Goal: Transaction & Acquisition: Purchase product/service

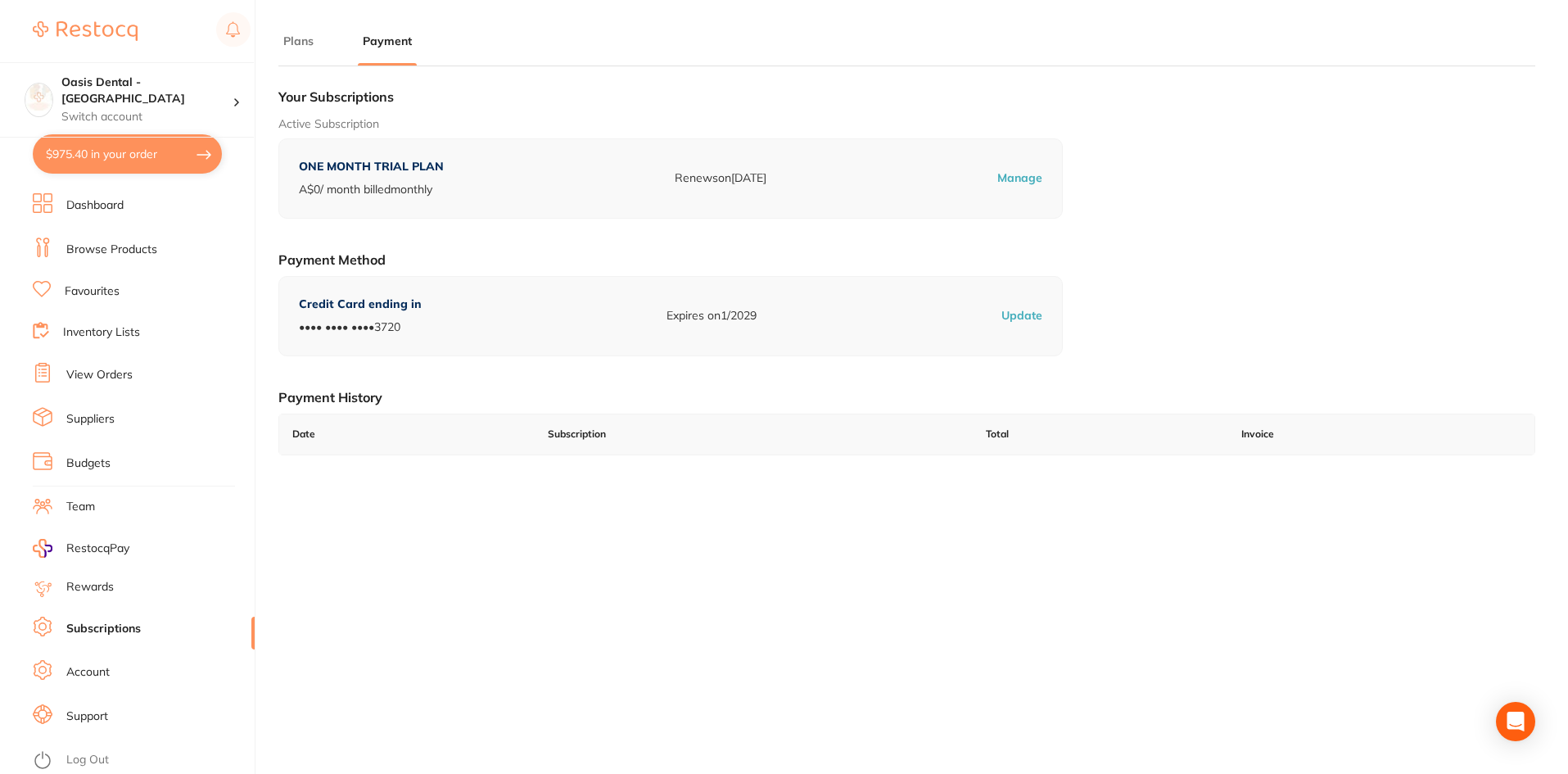
click at [85, 27] on img at bounding box center [85, 31] width 105 height 19
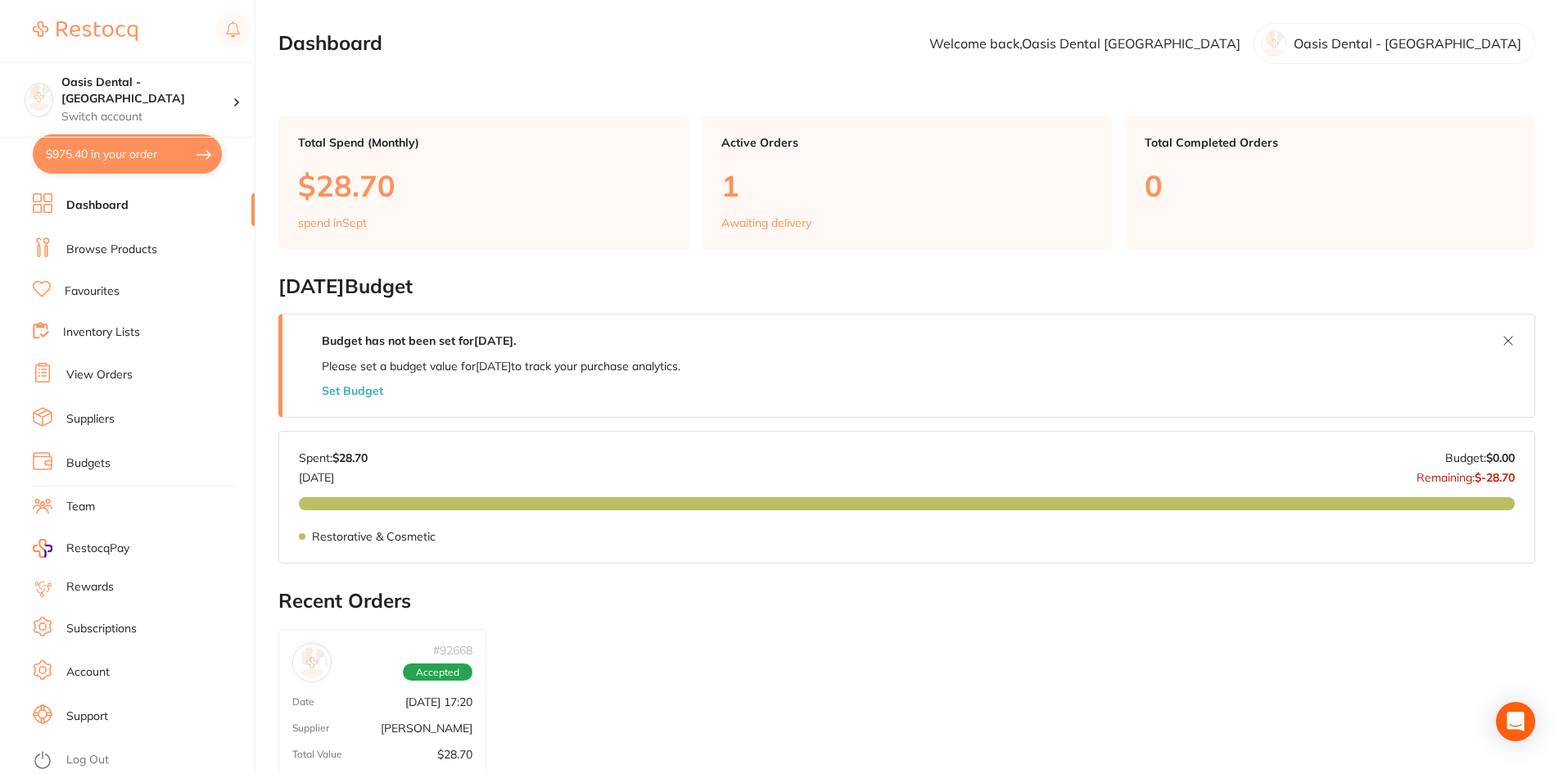
click at [989, 54] on section "Dashboard Welcome back, [GEOGRAPHIC_DATA] [GEOGRAPHIC_DATA] Dental - [GEOGRAPHI…" at bounding box center [906, 43] width 1257 height 41
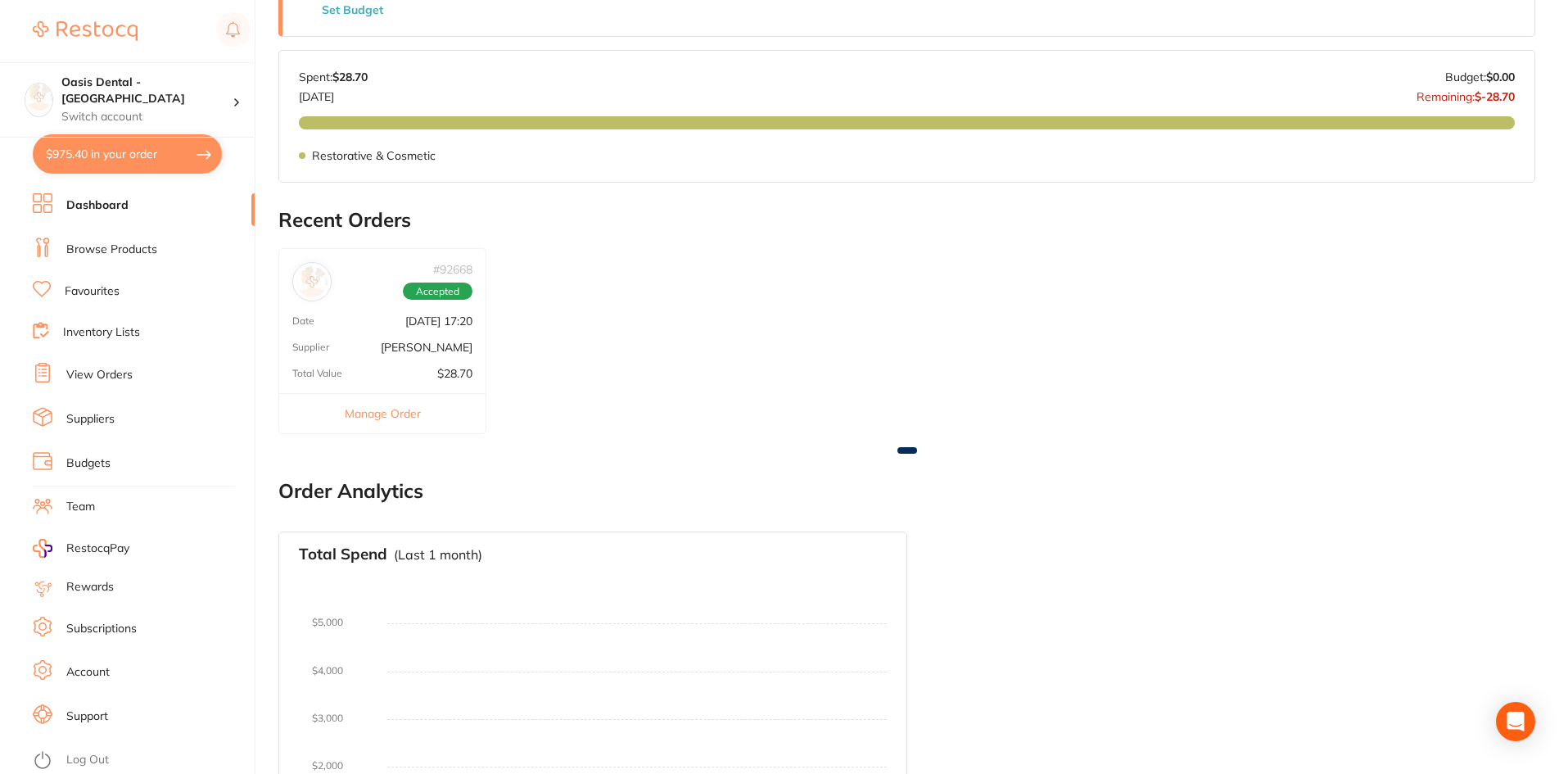
scroll to position [410, 0]
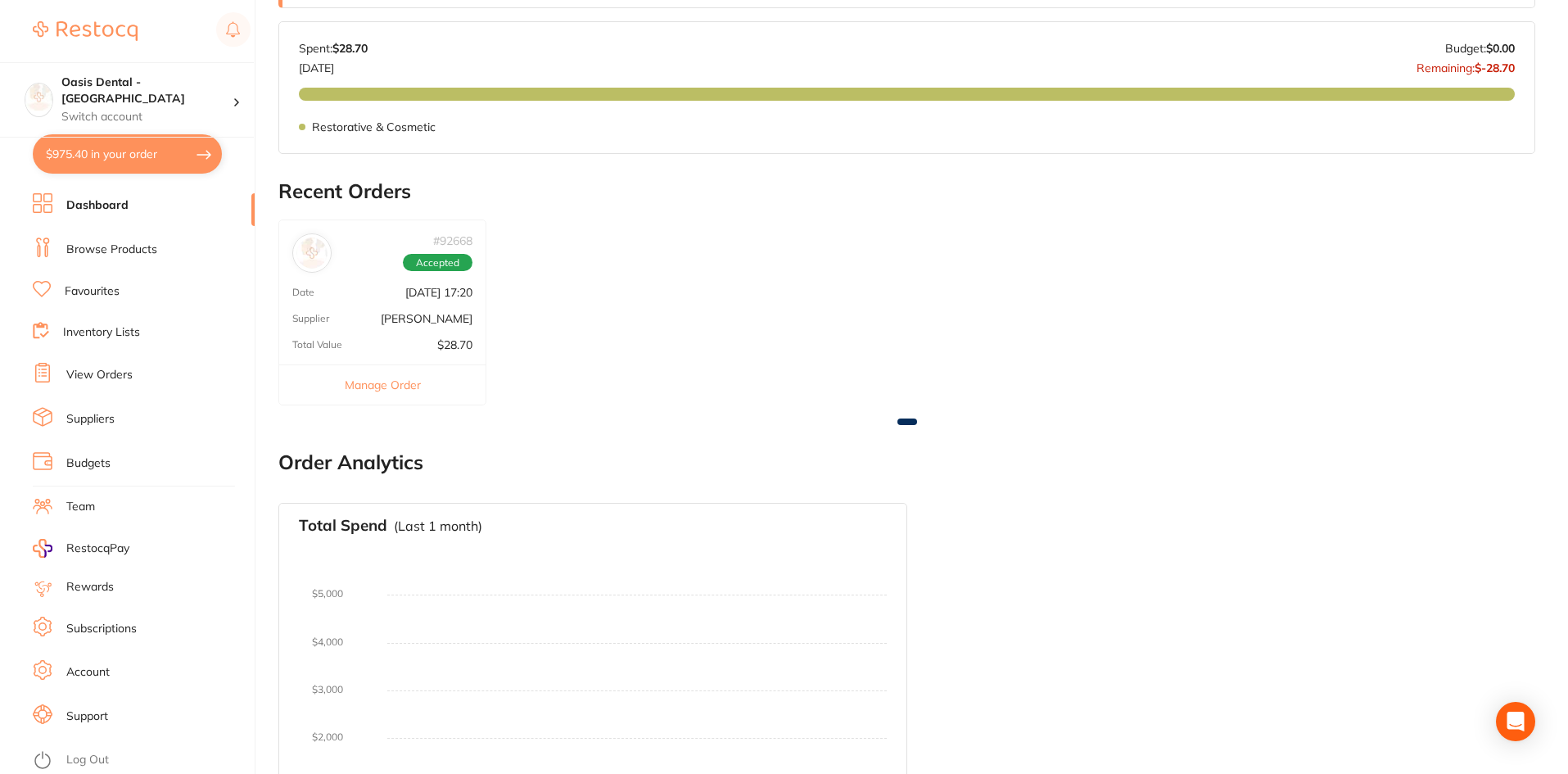
click at [128, 196] on li "Dashboard" at bounding box center [143, 206] width 221 height 25
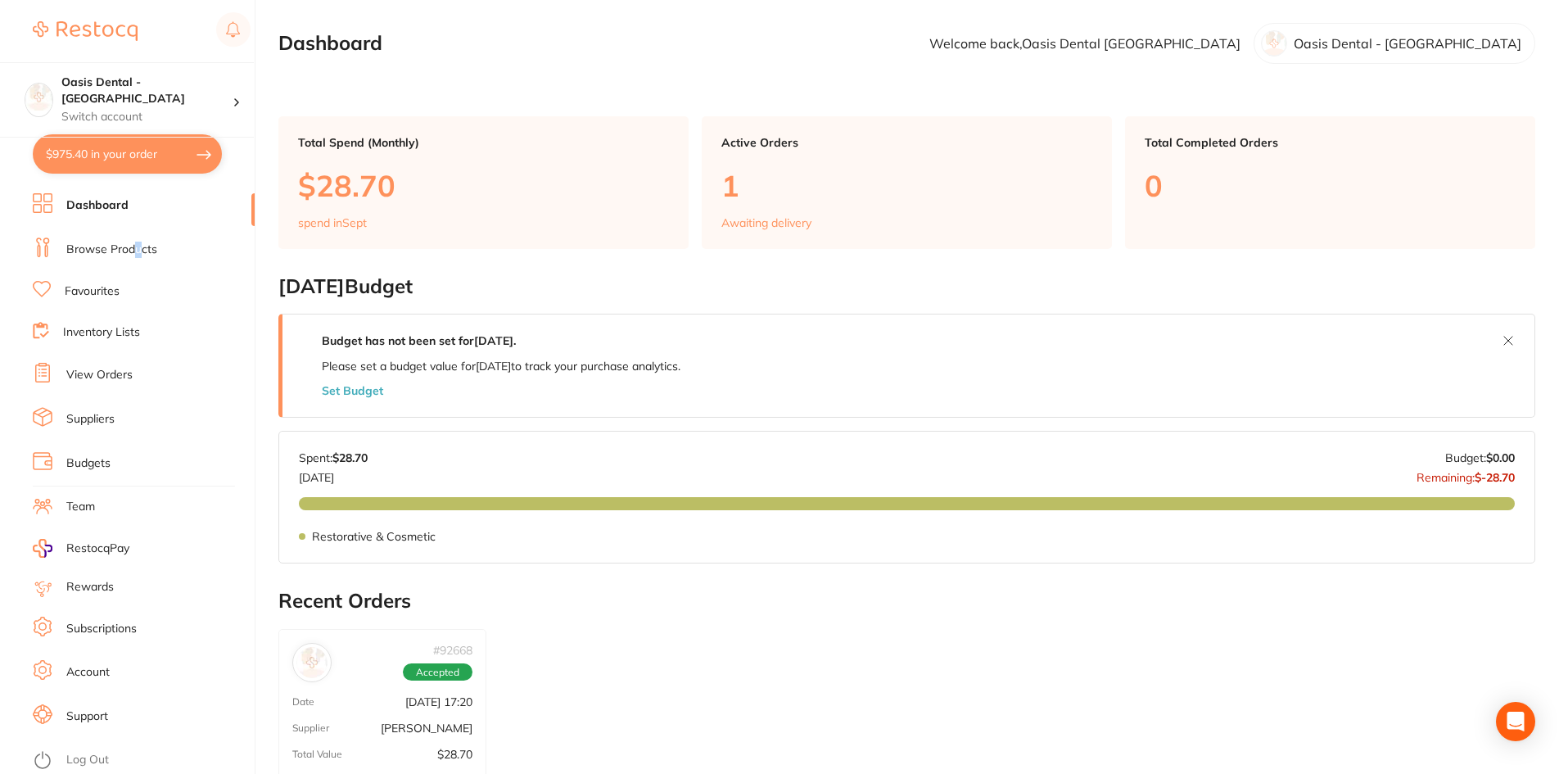
drag, startPoint x: 138, startPoint y: 247, endPoint x: 174, endPoint y: 230, distance: 39.8
click at [139, 247] on link "Browse Products" at bounding box center [111, 250] width 91 height 17
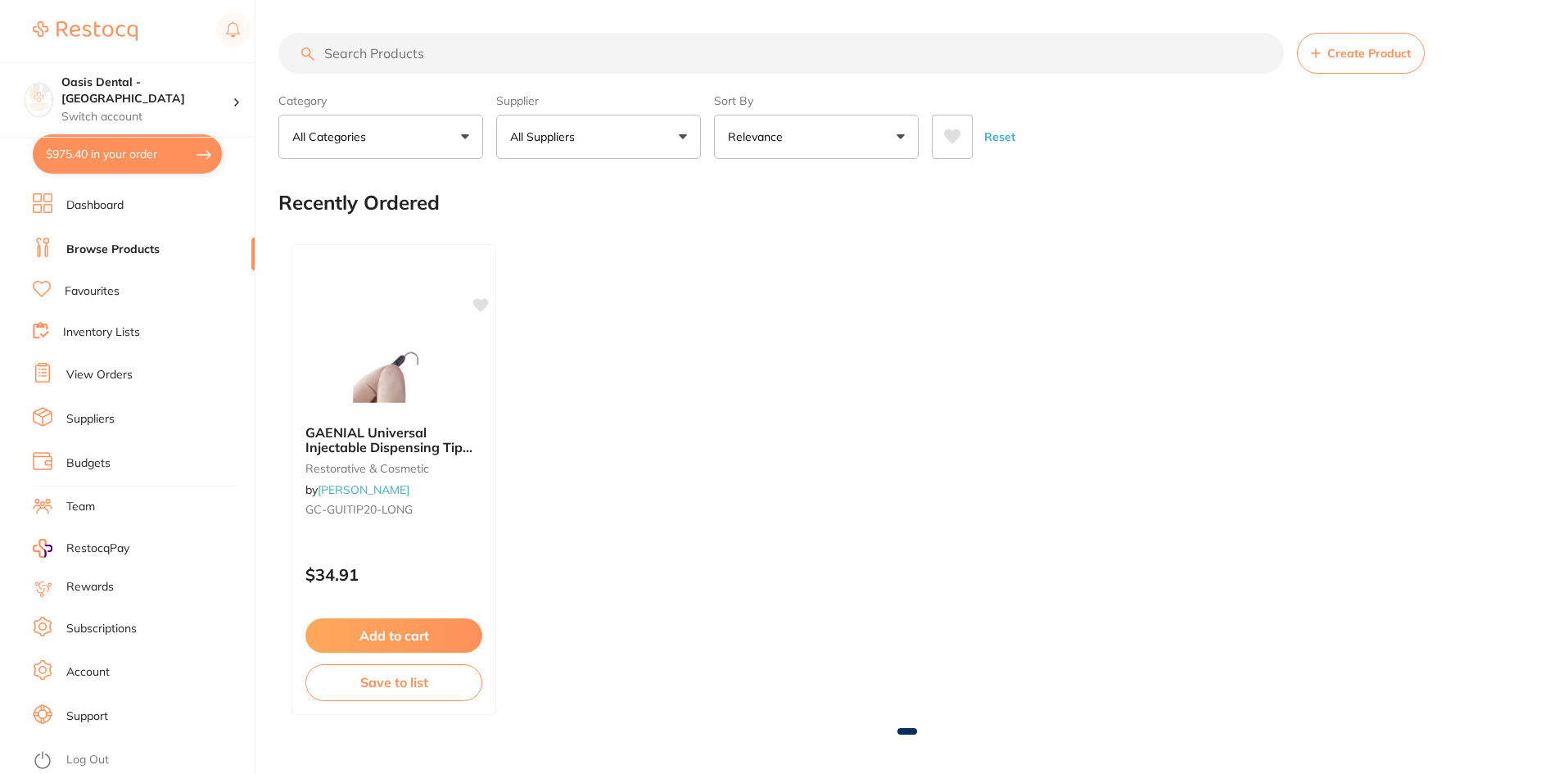
click at [354, 67] on input "search" at bounding box center [780, 53] width 1005 height 41
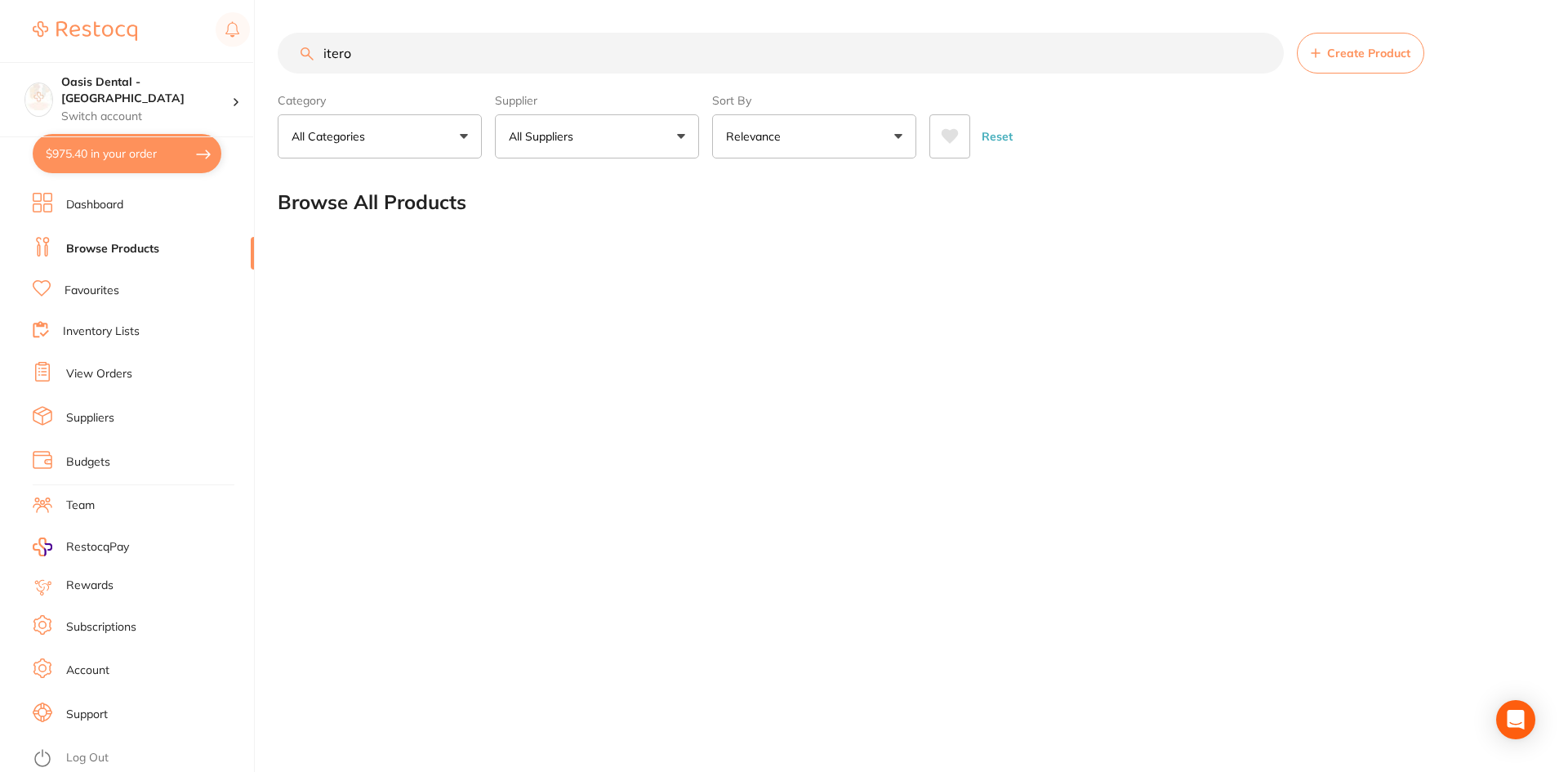
click at [419, 72] on input "itero" at bounding box center [780, 53] width 1006 height 40
type input "itero sleeves"
